Goal: Information Seeking & Learning: Learn about a topic

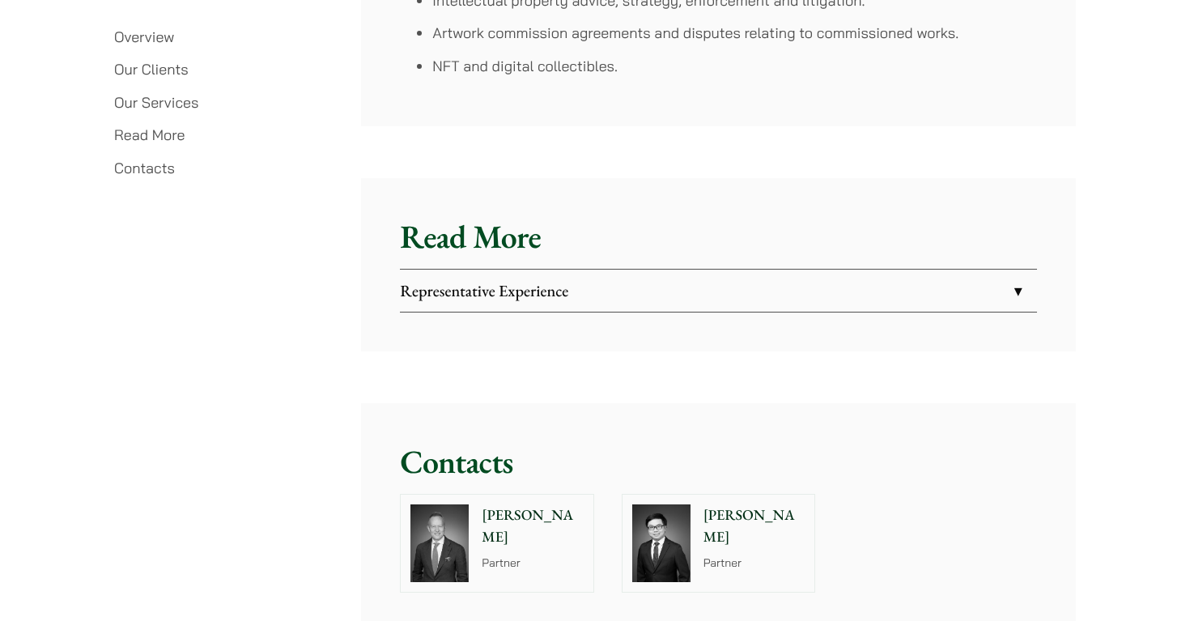
scroll to position [3756, 0]
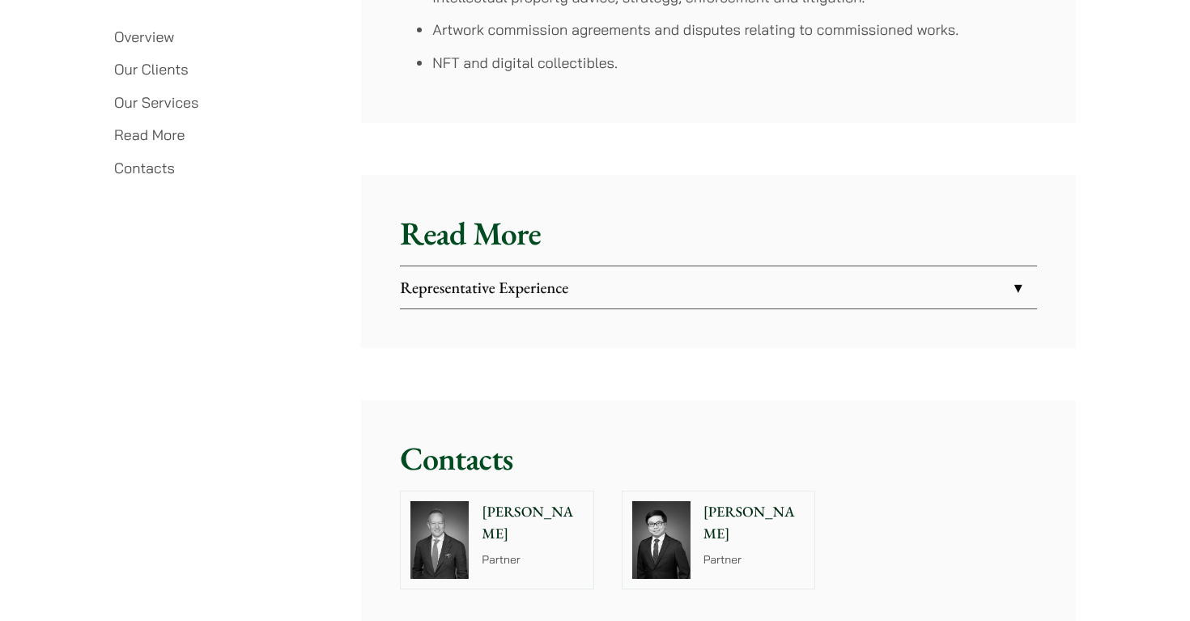
click at [410, 286] on li "Representative Experience Assisted a client in securing a multi-million US doll…" at bounding box center [718, 288] width 636 height 44
click at [412, 270] on link "Representative Experience" at bounding box center [718, 287] width 636 height 42
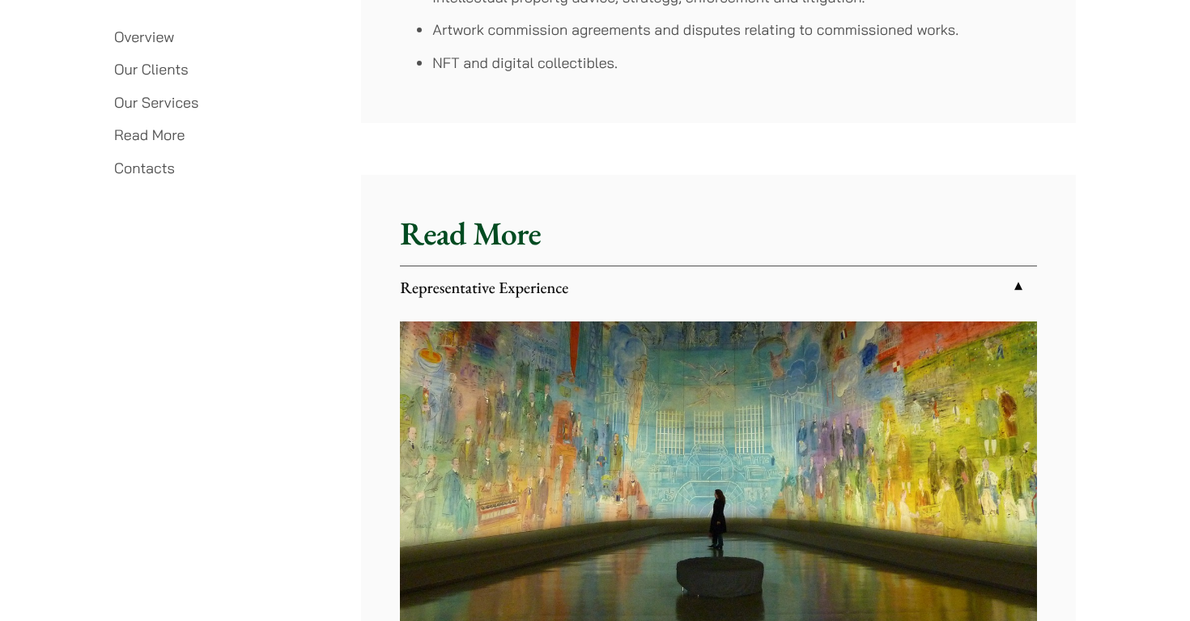
click at [428, 272] on link "Representative Experience" at bounding box center [718, 287] width 636 height 42
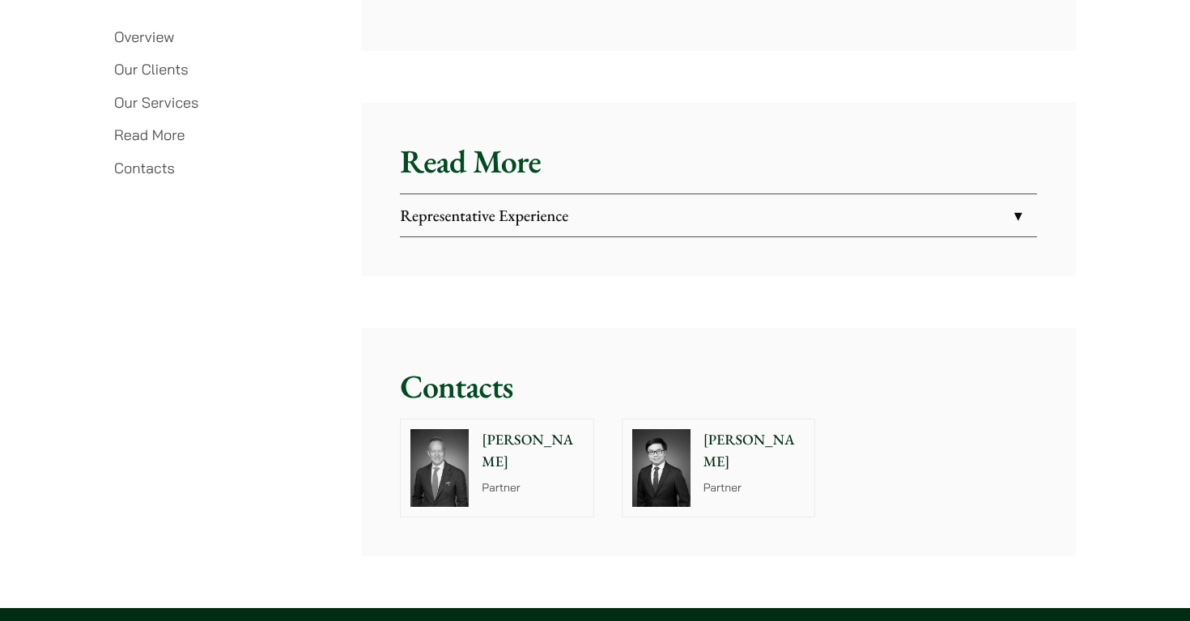
scroll to position [3792, 0]
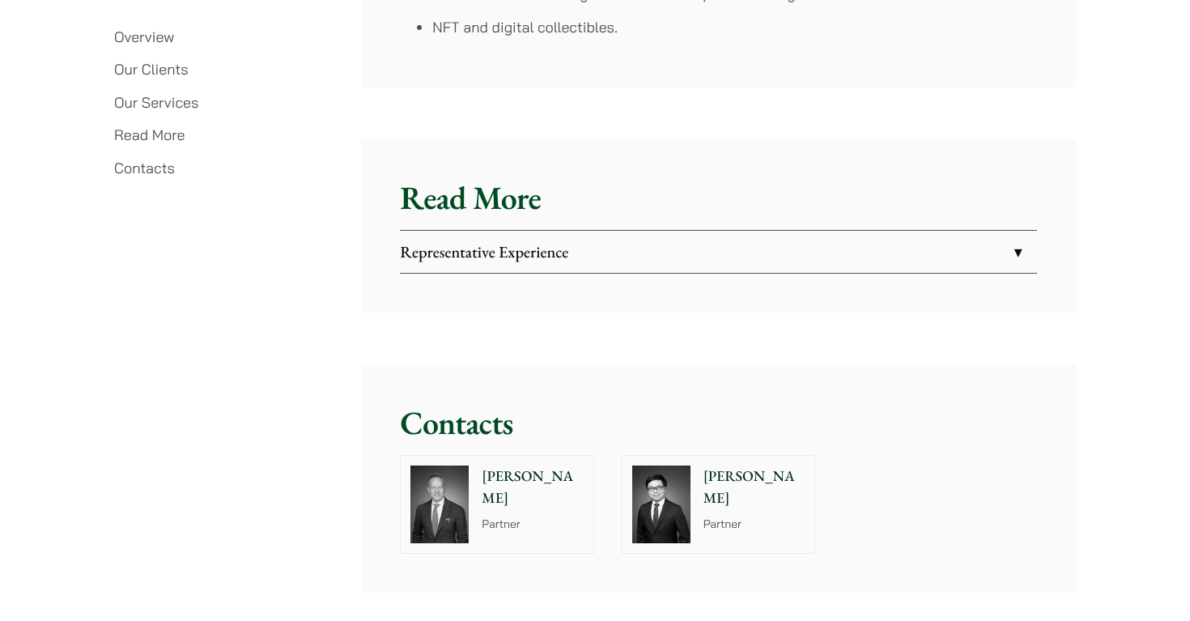
click at [521, 465] on p "[PERSON_NAME]" at bounding box center [533, 487] width 102 height 44
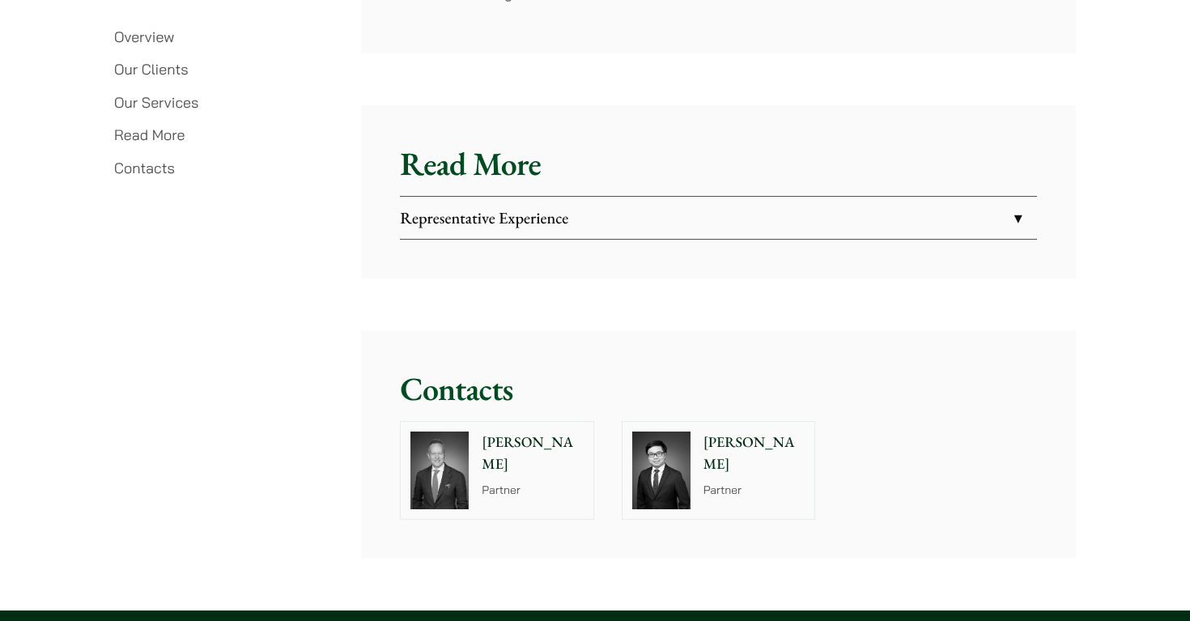
scroll to position [3842, 0]
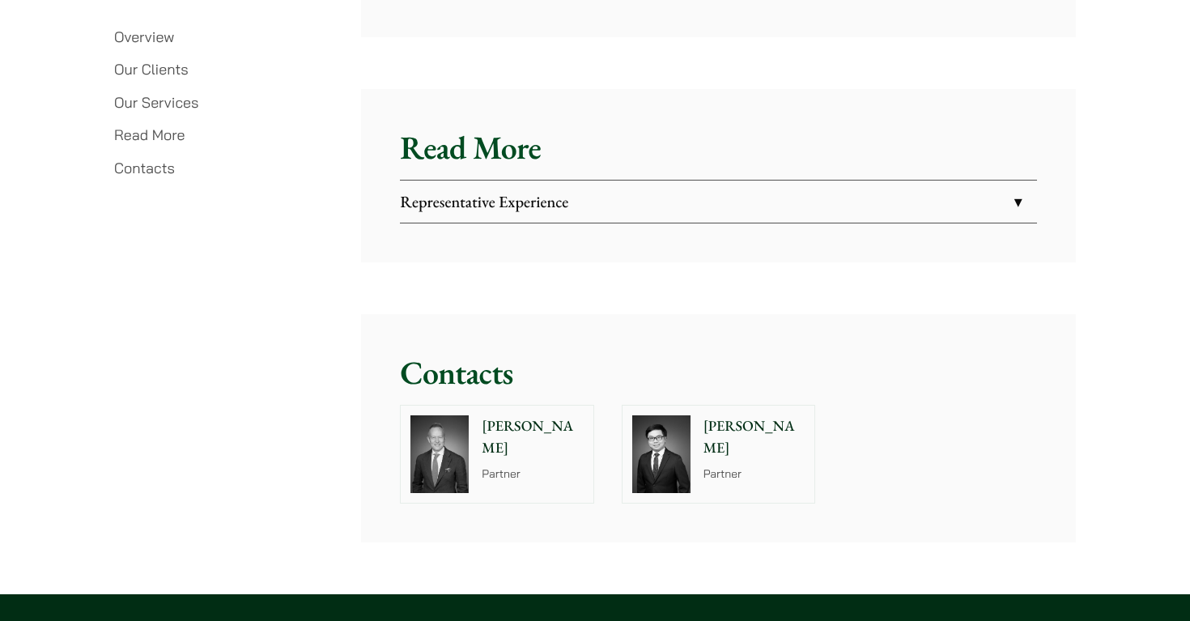
click at [516, 198] on link "Representative Experience" at bounding box center [718, 202] width 636 height 42
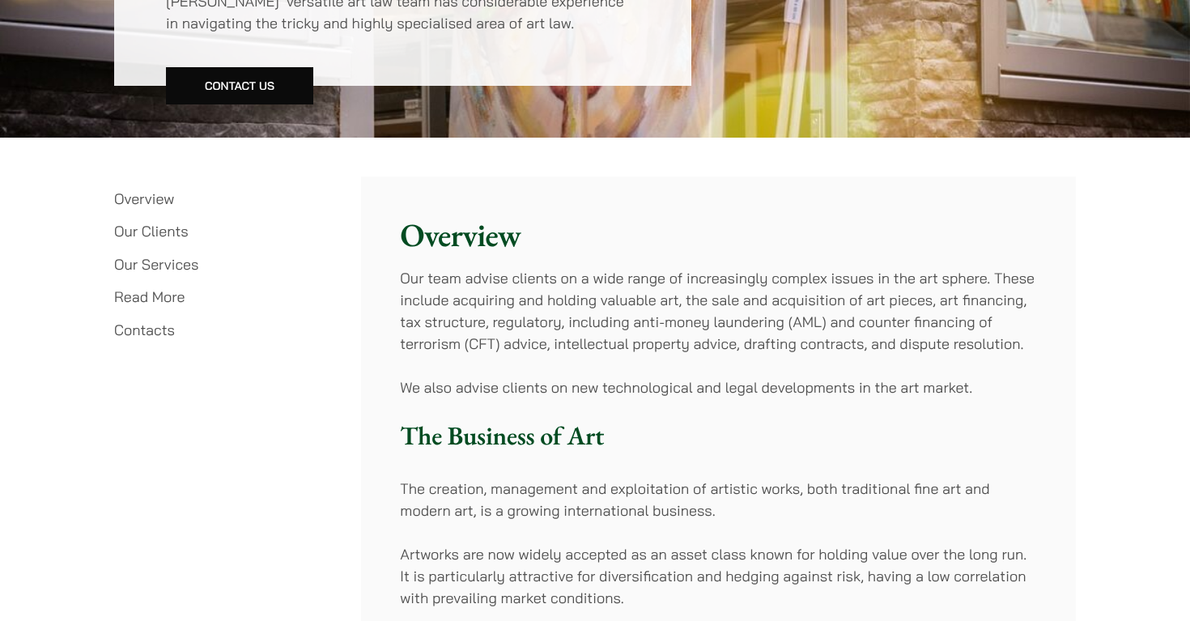
scroll to position [332, 0]
